Goal: Answer question/provide support: Ask a question

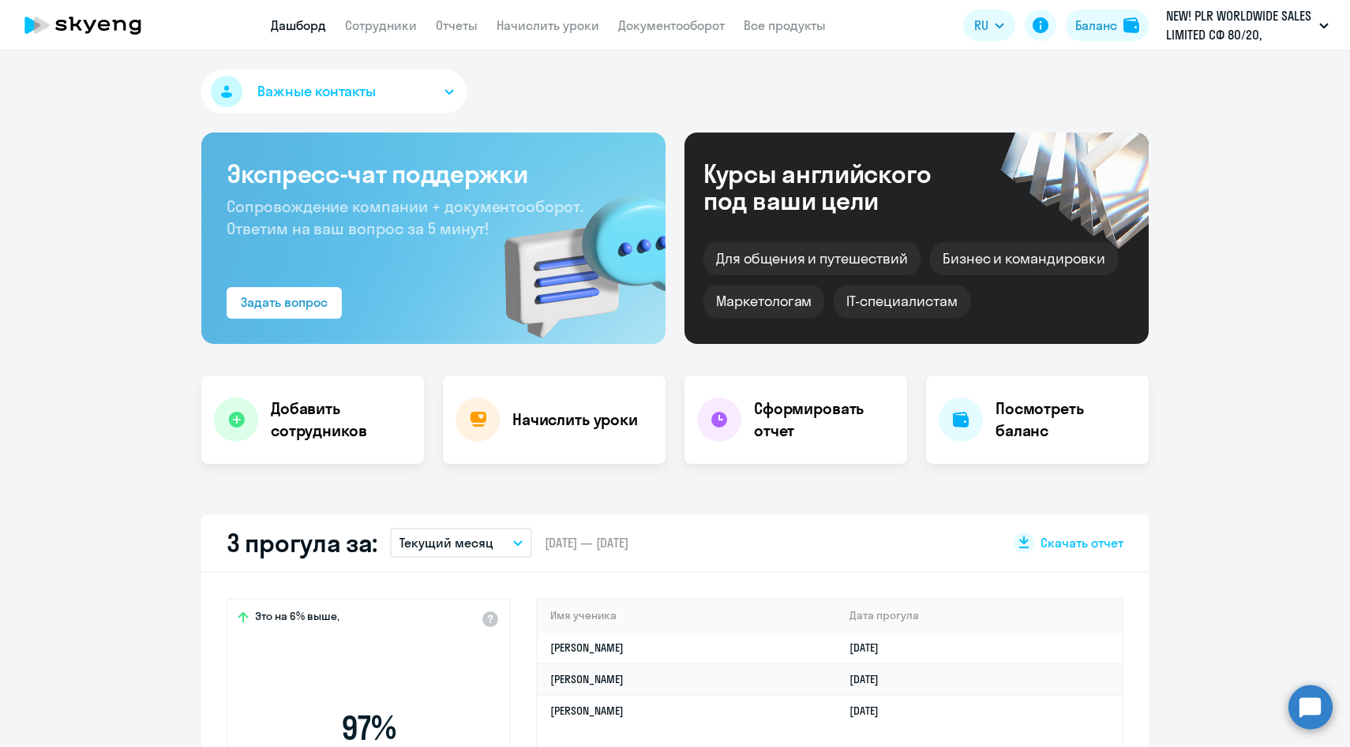
select select "30"
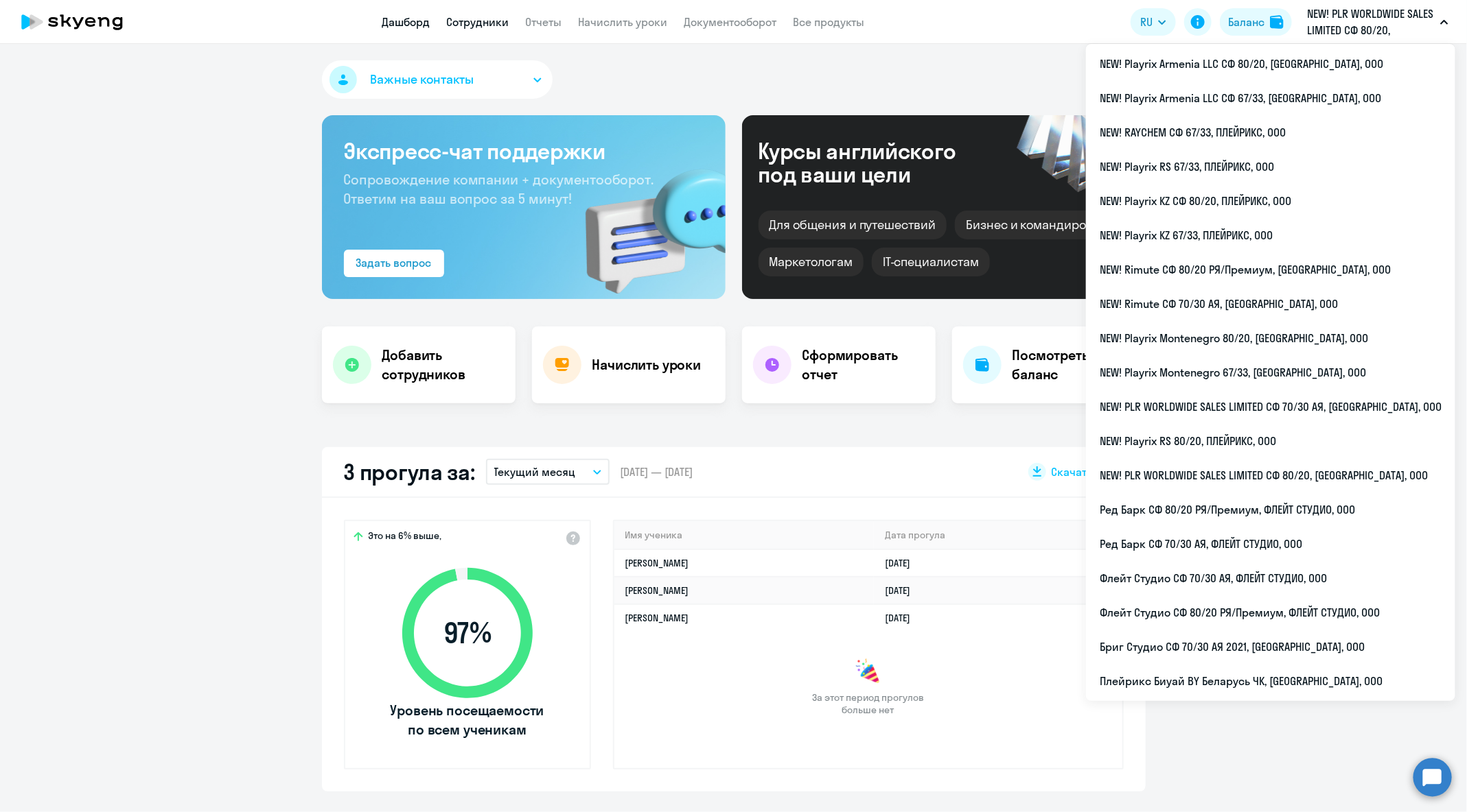
click at [448, 24] on link "Сотрудники" at bounding box center [478, 22] width 63 height 14
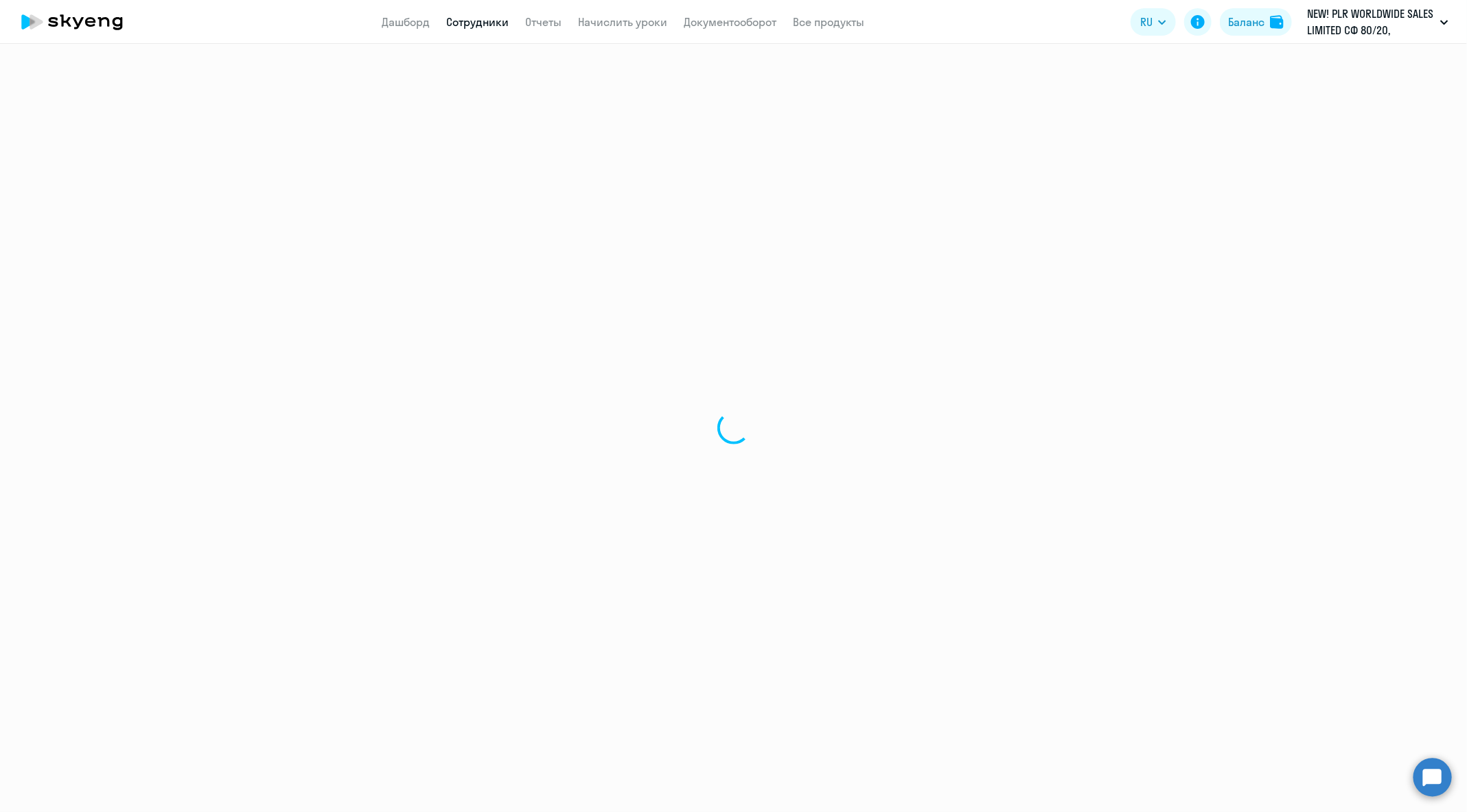
select select "30"
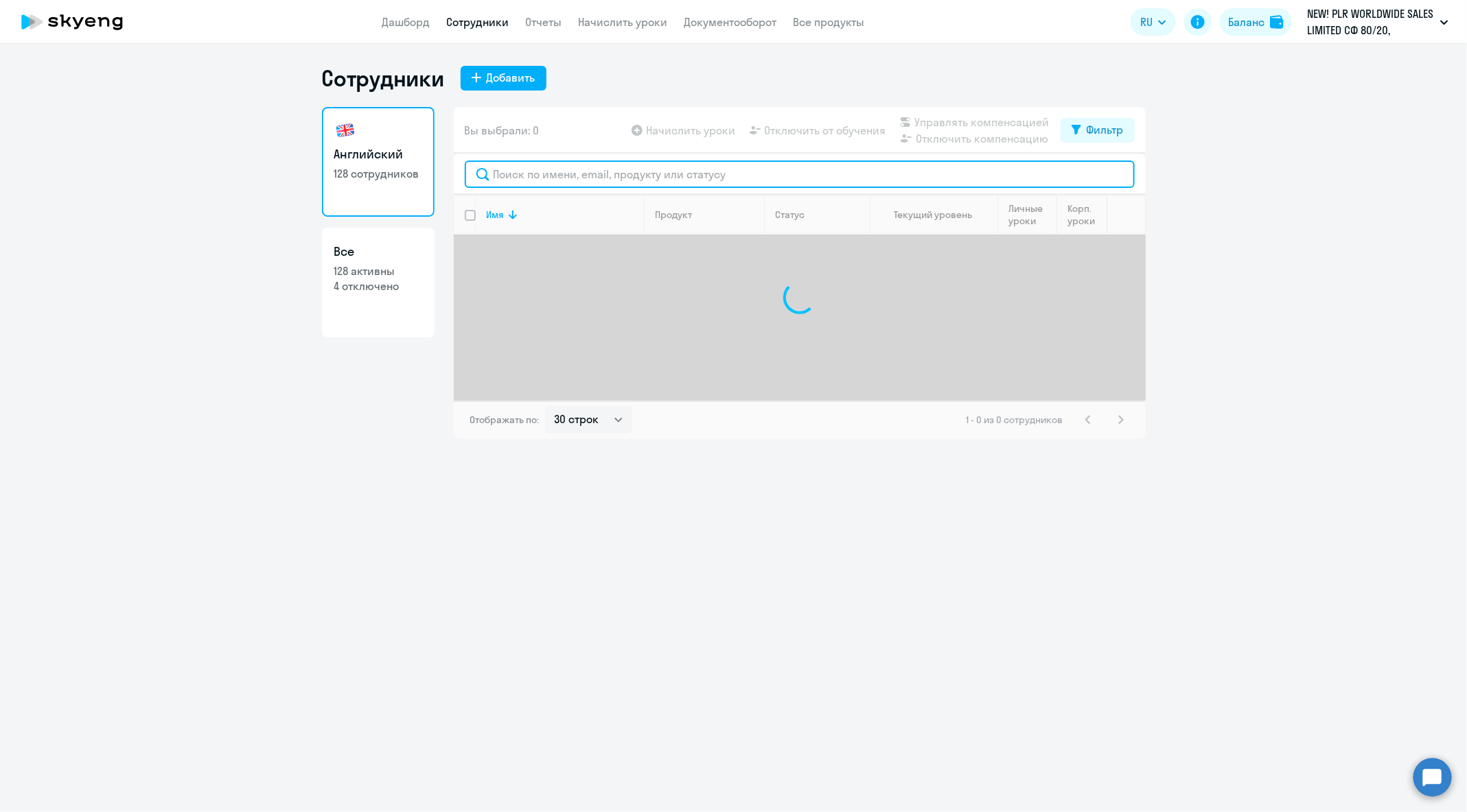
click at [695, 179] on input "text" at bounding box center [799, 175] width 670 height 28
paste input "[PERSON_NAME][EMAIL_ADDRESS][DOMAIN_NAME]"
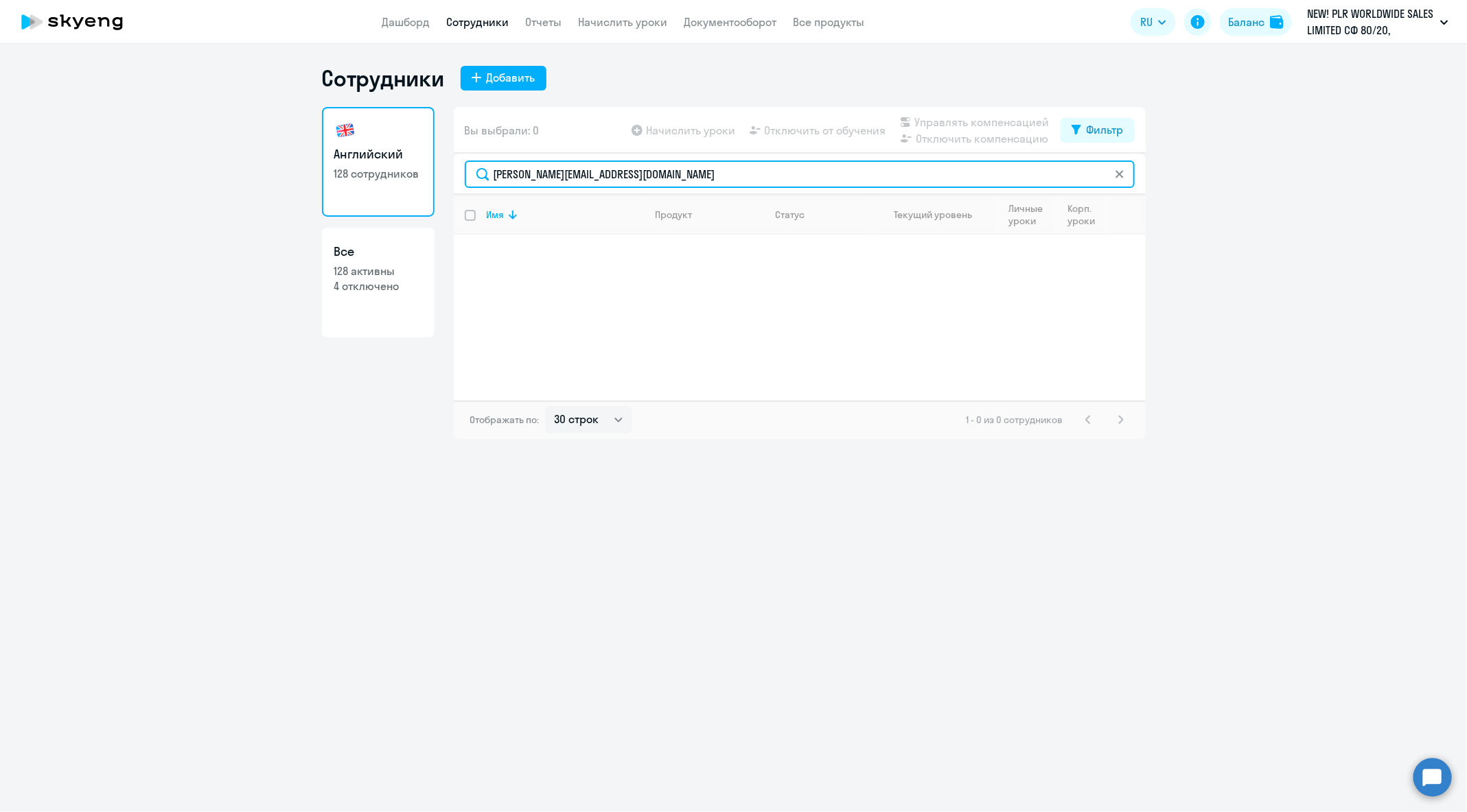
type input "[PERSON_NAME][EMAIL_ADDRESS][DOMAIN_NAME]"
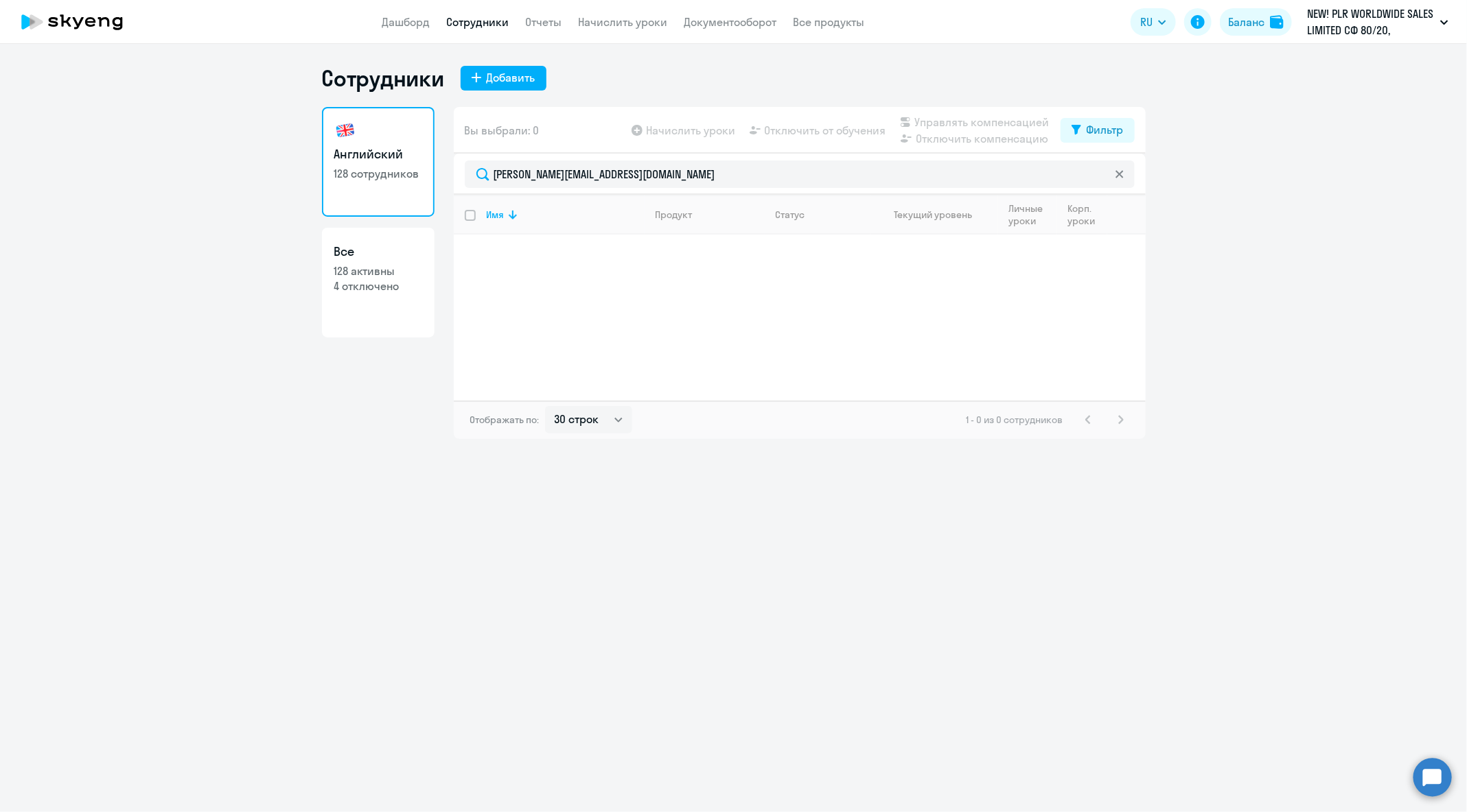
click at [1082, 633] on div "Сотрудники Добавить Английский 128 сотрудников Все 128 активны 4 отключено Вы в…" at bounding box center [733, 429] width 1467 height 769
click at [1173, 649] on div "Сотрудники Добавить Английский 128 сотрудников Все 128 активны 4 отключено Вы в…" at bounding box center [733, 429] width 1467 height 769
click at [1173, 649] on circle at bounding box center [1432, 777] width 38 height 38
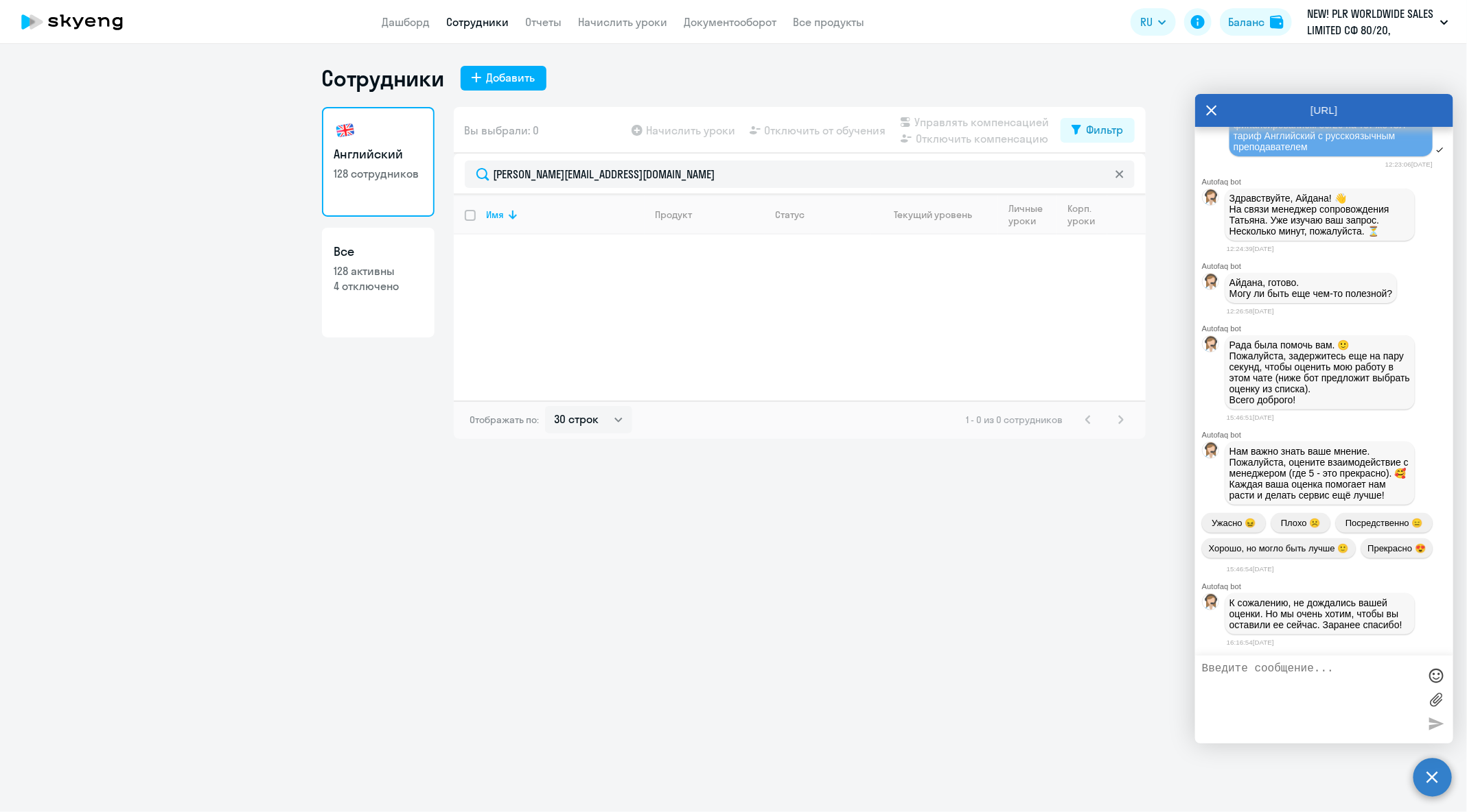
scroll to position [84160, 0]
click at [1173, 649] on textarea at bounding box center [1310, 699] width 217 height 74
type textarea "Добрый день"
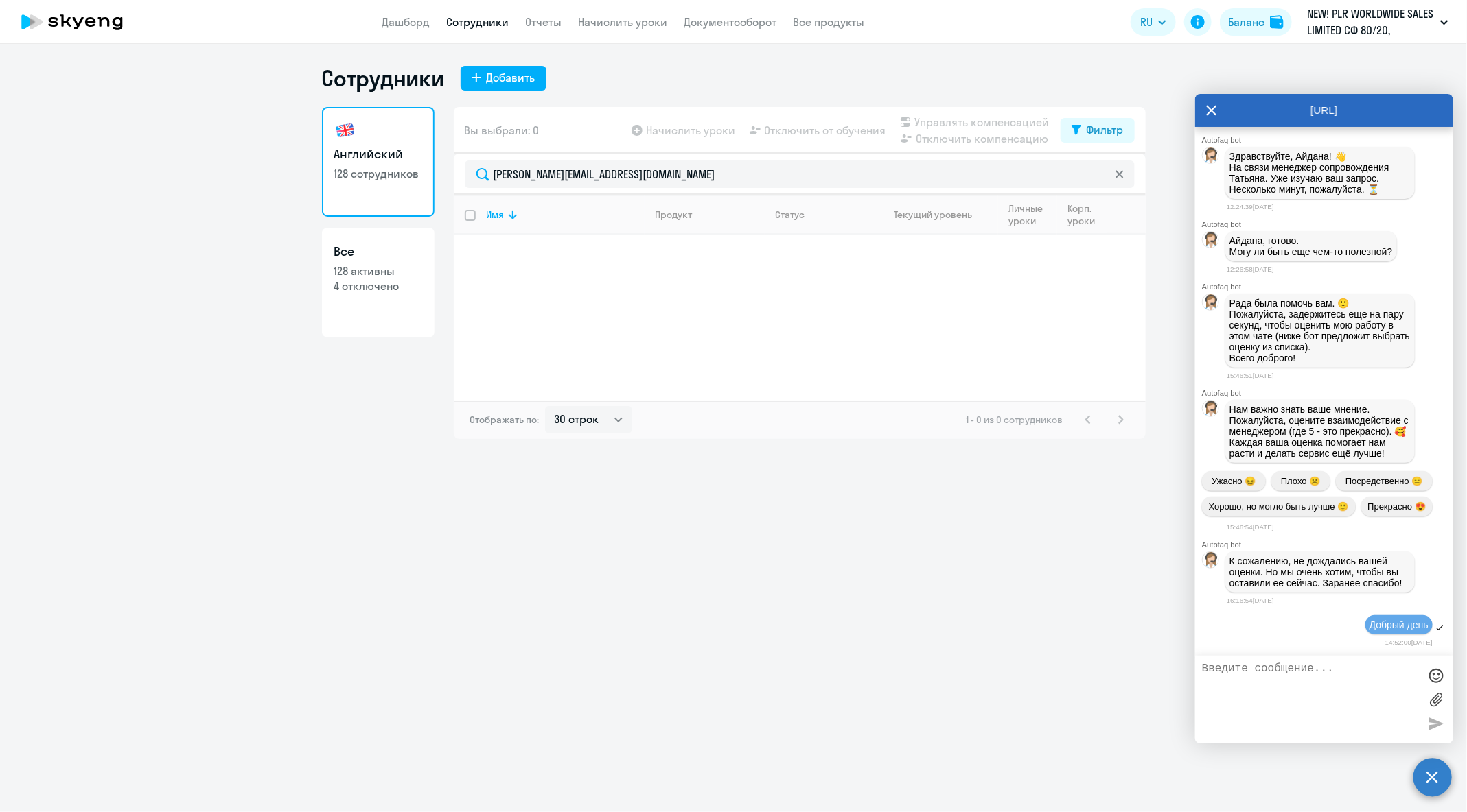
scroll to position [84312, 0]
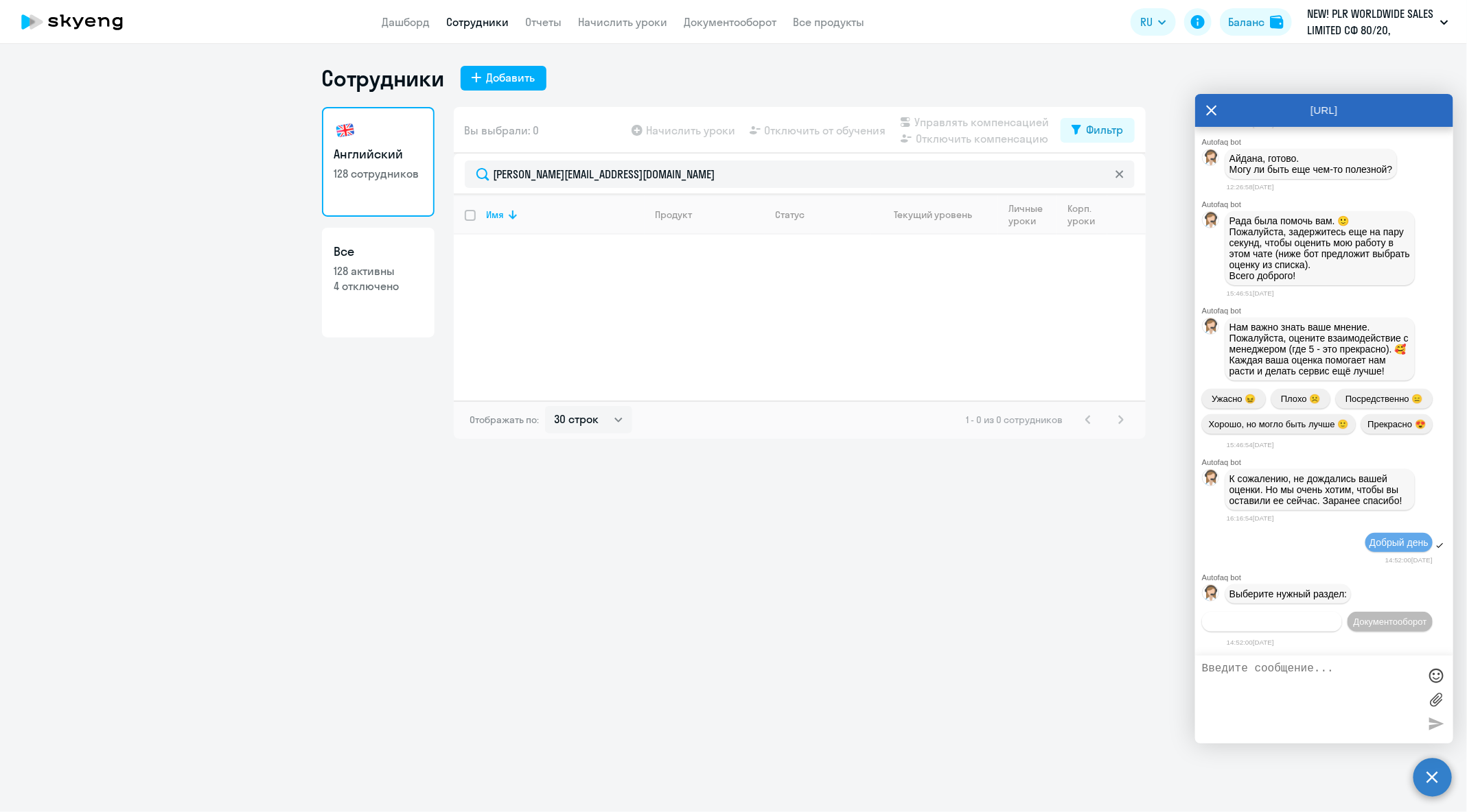
click at [1173, 616] on span "Операционное сопровождение" at bounding box center [1271, 622] width 129 height 10
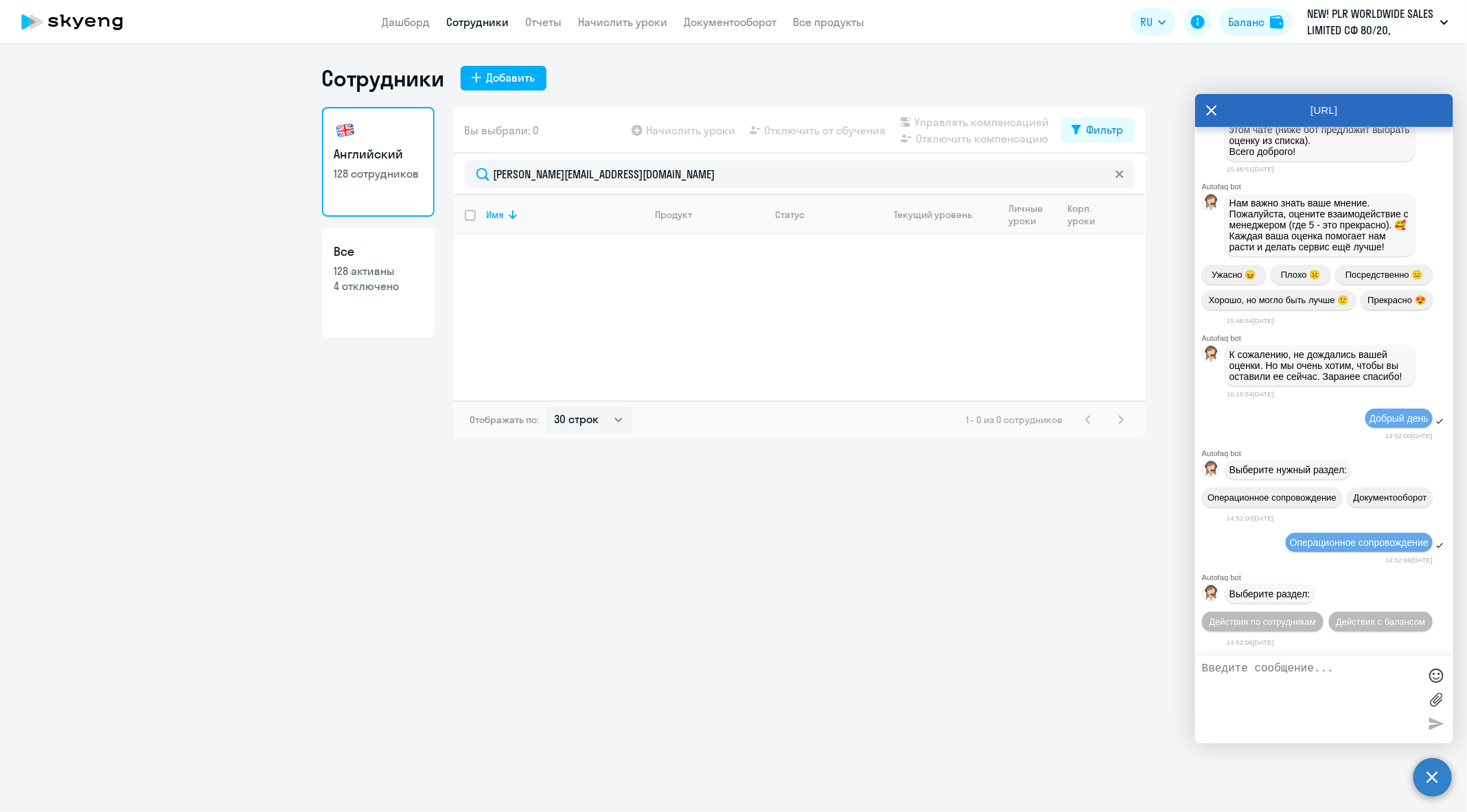
scroll to position [84465, 0]
click at [1173, 616] on span "Действия по сотрудникам" at bounding box center [1263, 622] width 106 height 10
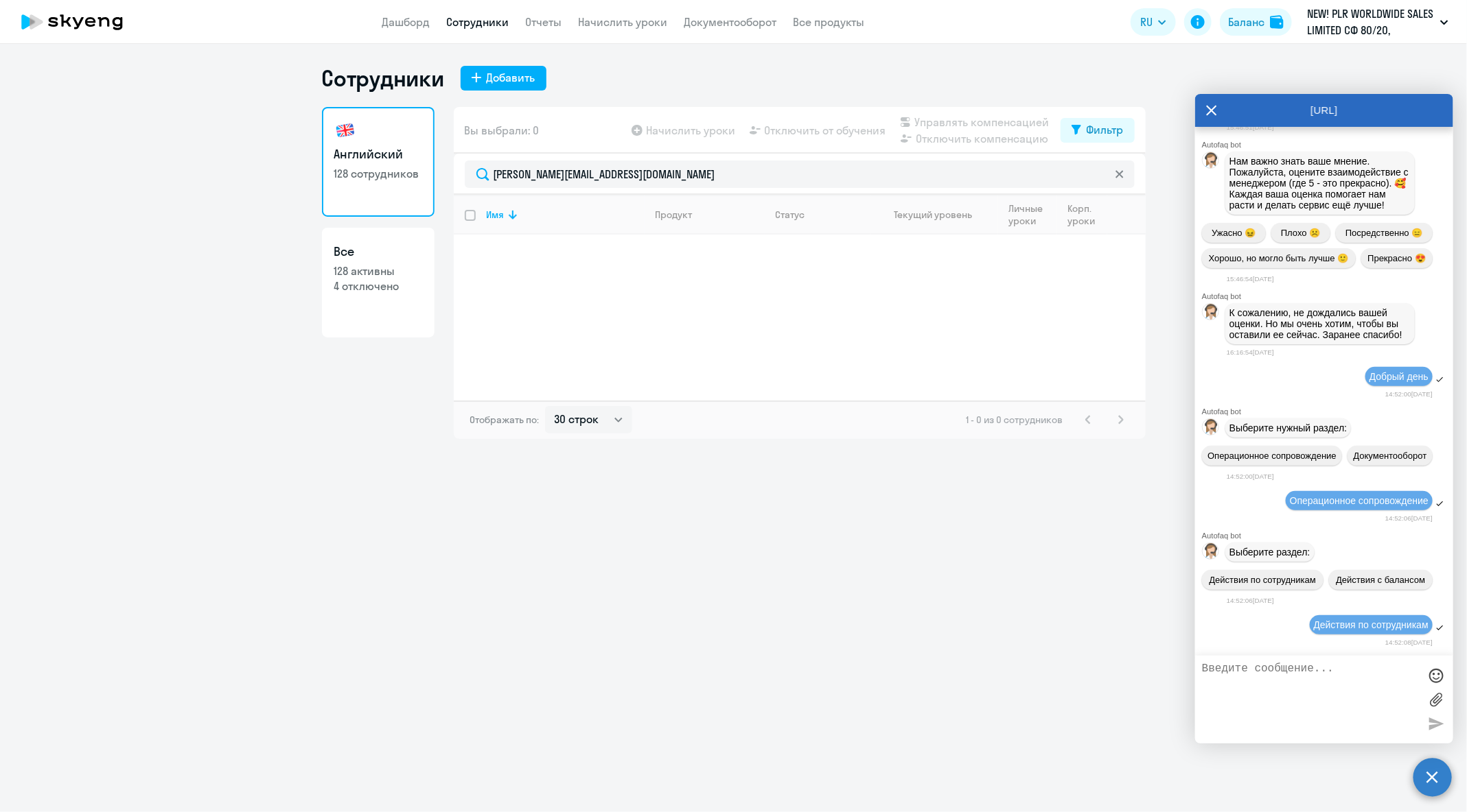
scroll to position [84671, 0]
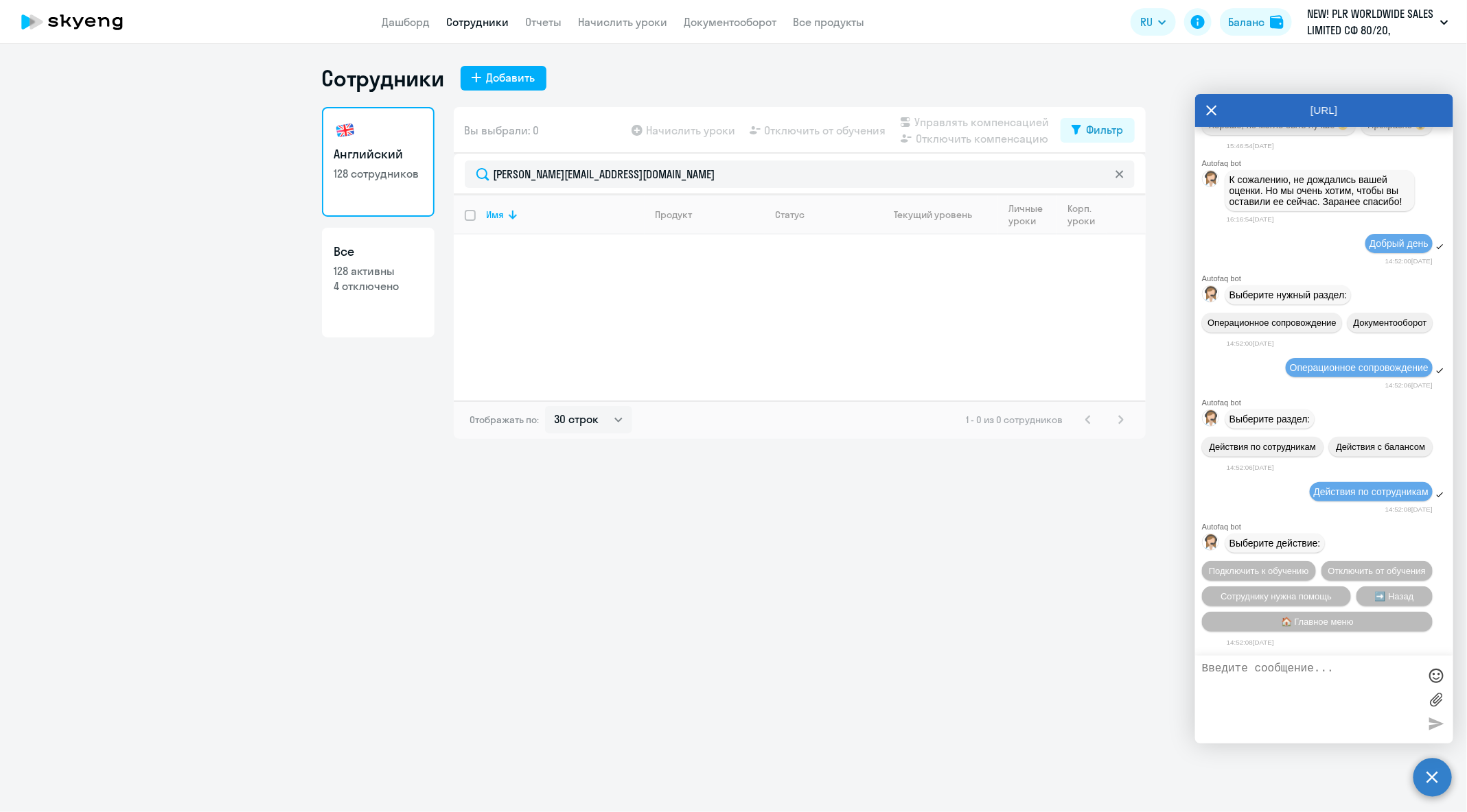
click at [1173, 601] on button "Сотруднику нужна помощь" at bounding box center [1276, 596] width 149 height 20
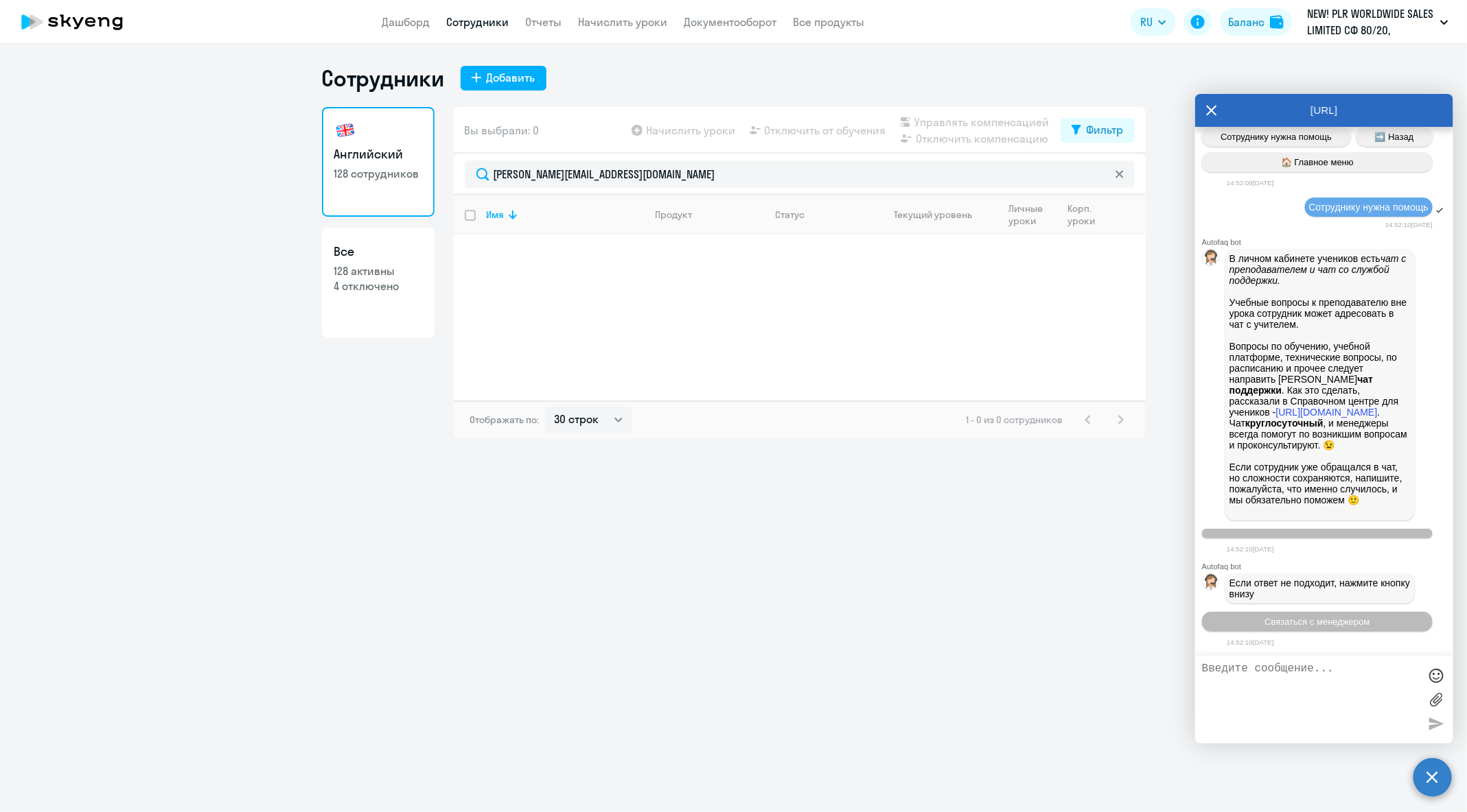
scroll to position [85164, 0]
click at [1173, 626] on span "Связаться с менеджером" at bounding box center [1317, 622] width 105 height 10
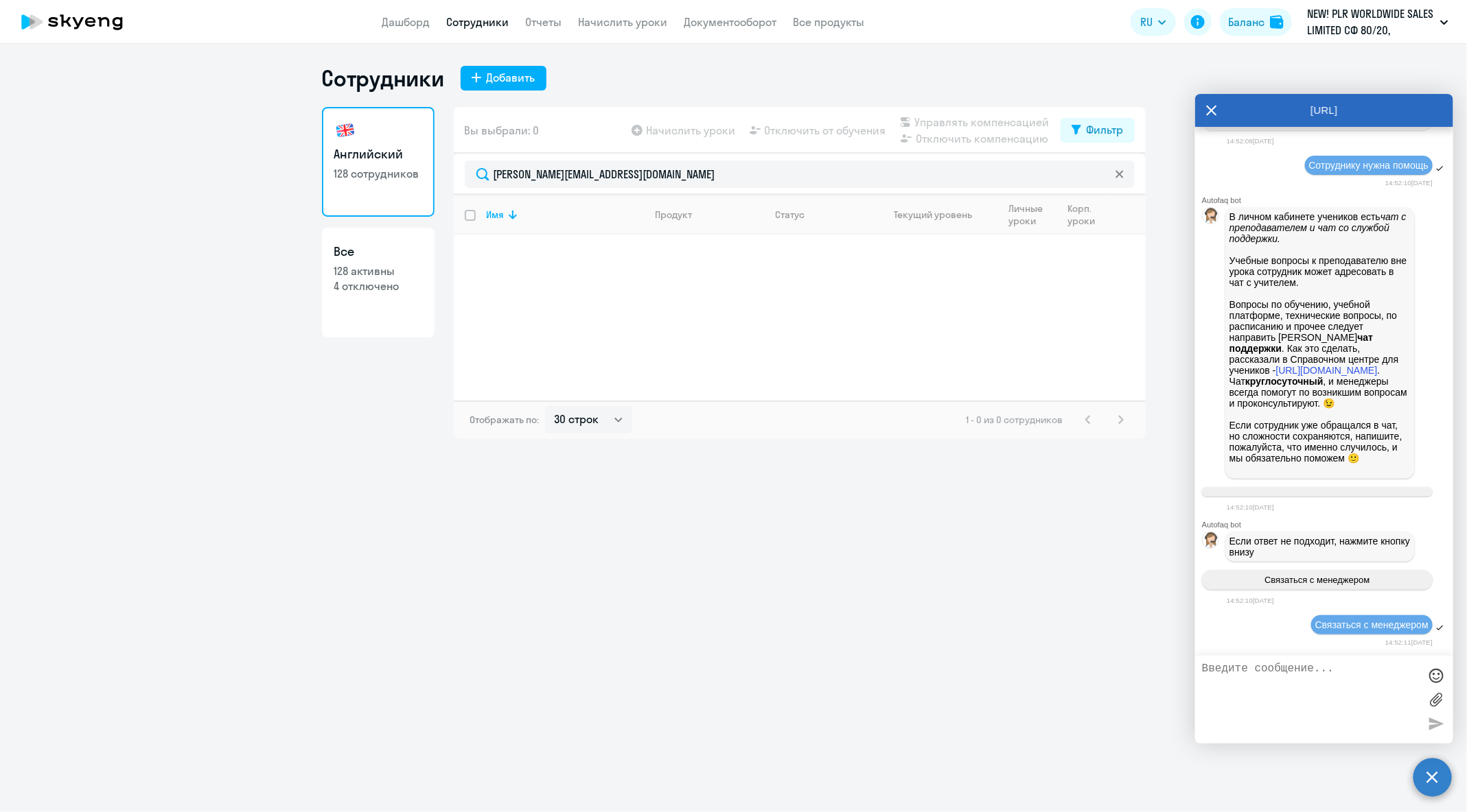
scroll to position [85206, 0]
click at [1173, 649] on textarea at bounding box center [1310, 699] width 217 height 74
paste textarea "[PERSON_NAME][EMAIL_ADDRESS][DOMAIN_NAME]"
type textarea "Добрый день! Прошу отключить от обучения [PERSON_NAME][EMAIL_ADDRESS][DOMAIN_NA…"
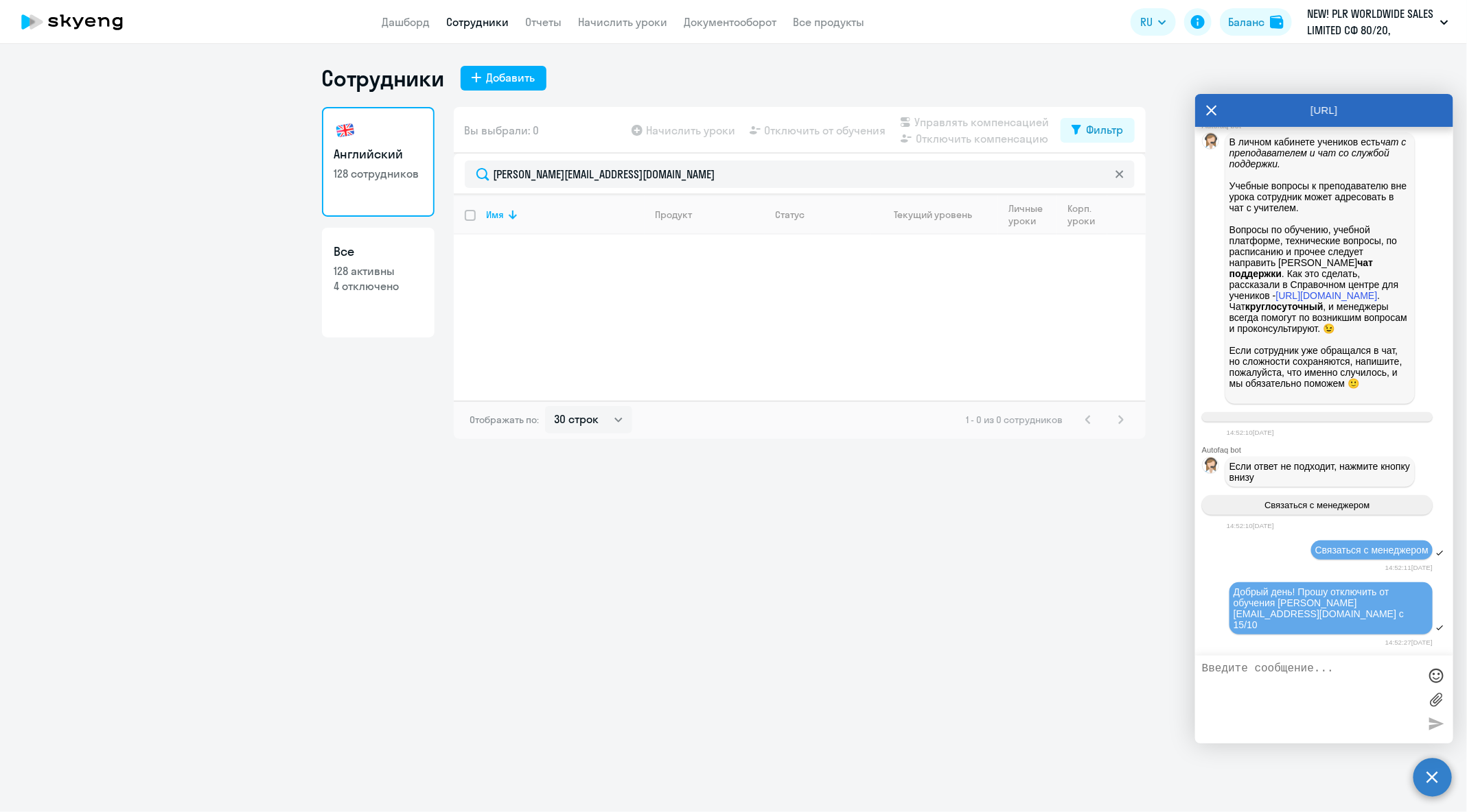
scroll to position [85272, 0]
click at [1173, 649] on textarea at bounding box center [1310, 699] width 217 height 74
type textarea "Или 16/10 - в зависимости как система разрешает"
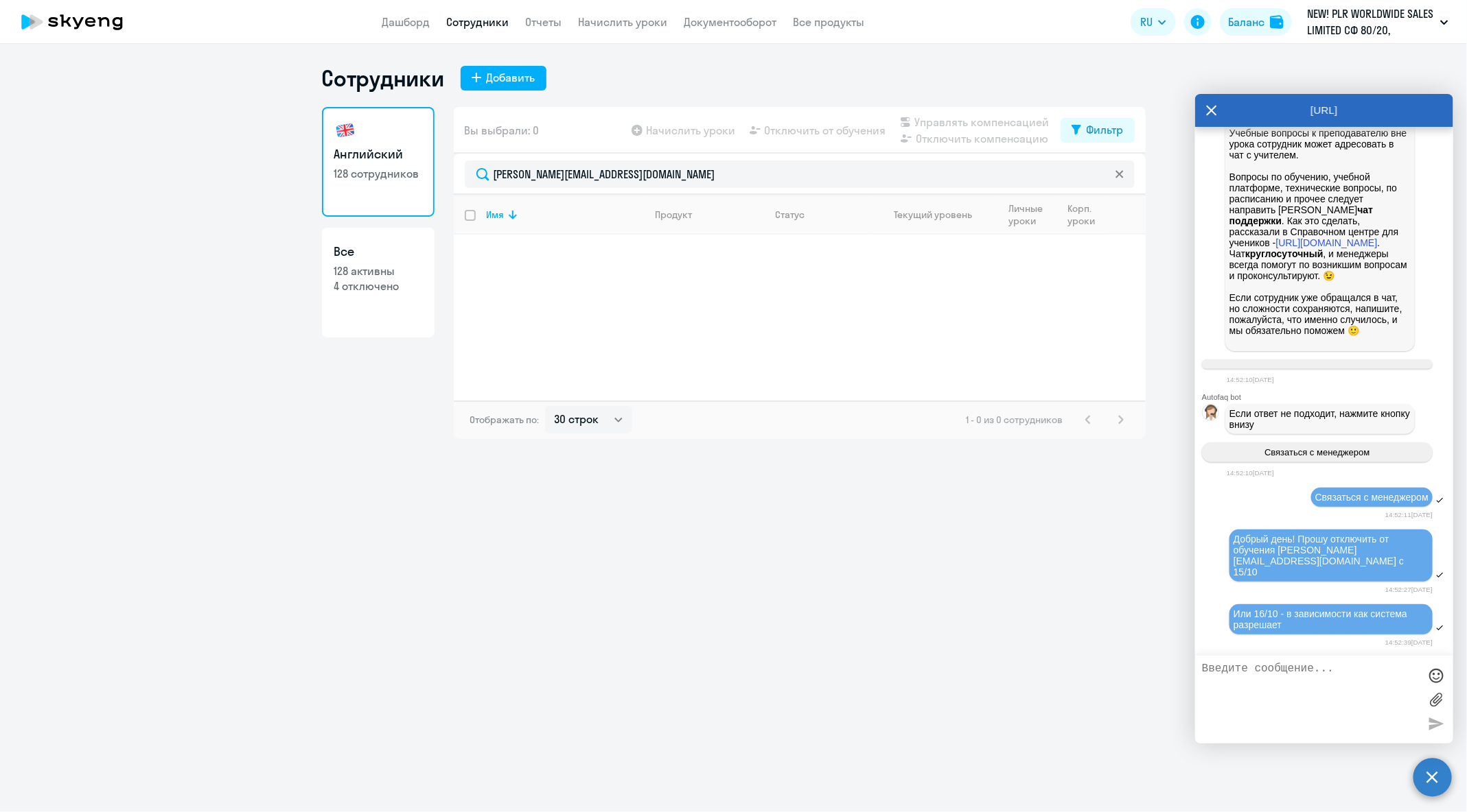
scroll to position [85326, 0]
click at [1008, 577] on div "Сотрудники Добавить Английский 128 сотрудников Все 128 активны 4 отключено Вы в…" at bounding box center [733, 429] width 1467 height 769
